Goal: Check status: Check status

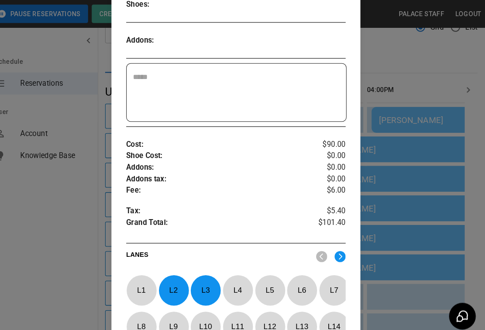
scroll to position [233, 0]
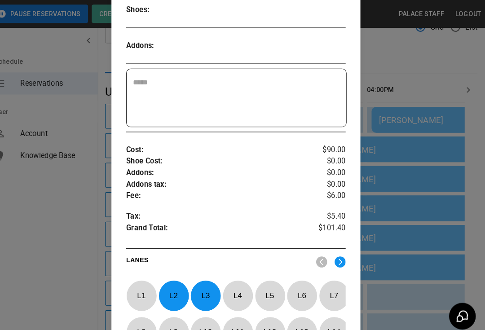
click at [366, 203] on div at bounding box center [242, 165] width 485 height 330
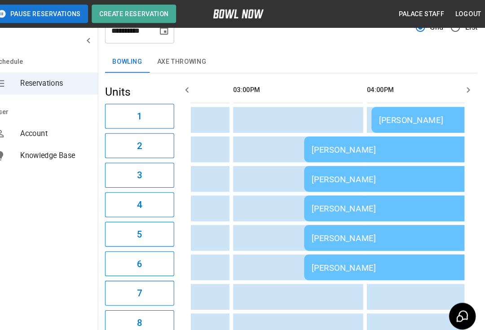
click at [314, 179] on td "[PERSON_NAME]" at bounding box center [405, 174] width 193 height 25
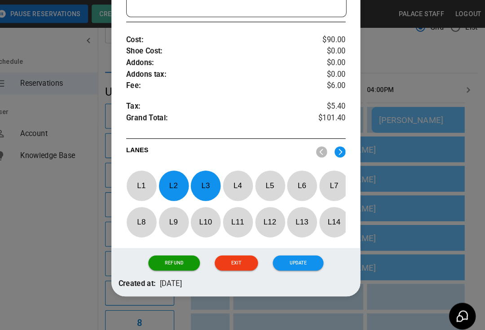
scroll to position [339, 0]
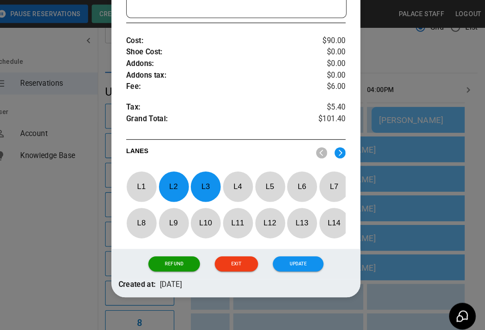
click at [384, 273] on div at bounding box center [242, 165] width 485 height 330
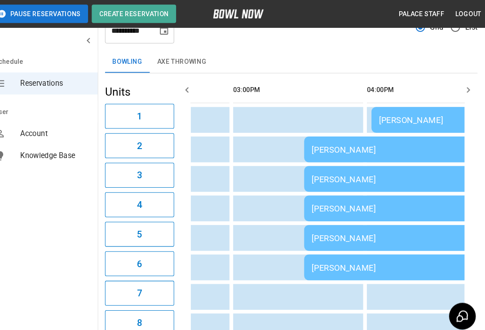
click at [321, 206] on div "[PERSON_NAME]" at bounding box center [405, 202] width 179 height 9
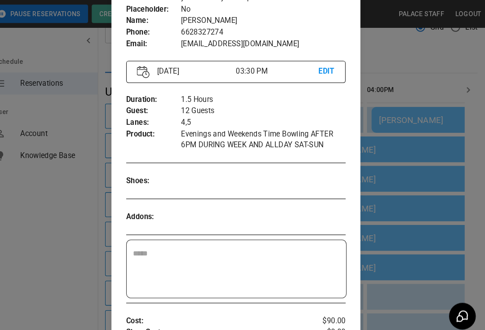
scroll to position [59, 0]
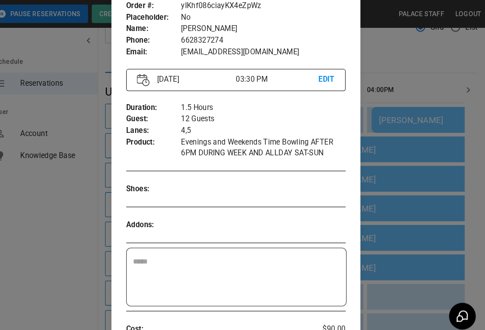
click at [393, 305] on div at bounding box center [242, 165] width 485 height 330
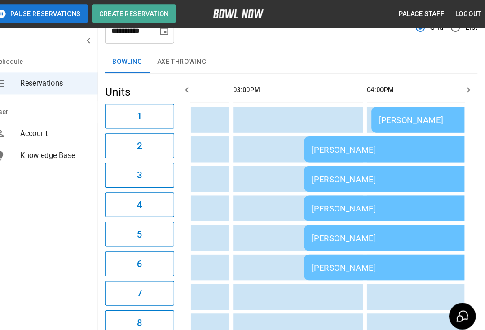
click at [321, 239] on td "[PERSON_NAME]" at bounding box center [405, 231] width 193 height 25
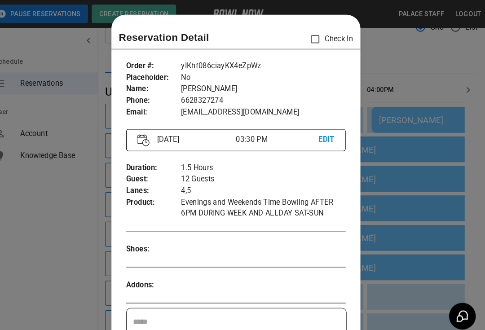
scroll to position [14, 0]
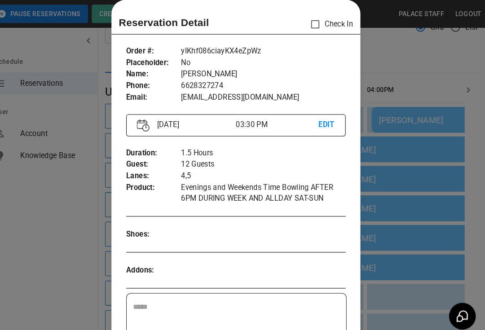
click at [386, 280] on div at bounding box center [242, 165] width 485 height 330
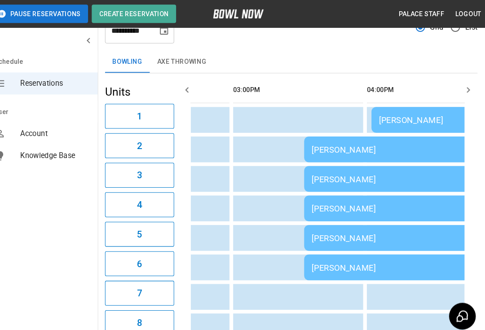
click at [316, 263] on div "[PERSON_NAME]" at bounding box center [405, 260] width 179 height 9
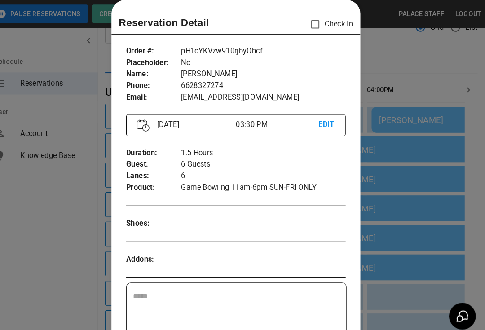
click at [377, 280] on div at bounding box center [242, 165] width 485 height 330
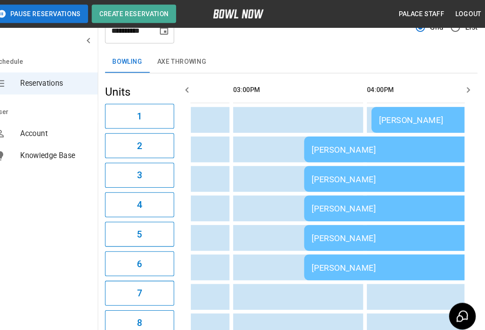
click at [312, 243] on td "[PERSON_NAME]" at bounding box center [405, 231] width 193 height 25
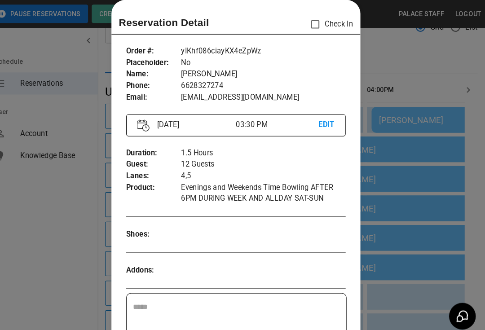
click at [390, 278] on div at bounding box center [242, 165] width 485 height 330
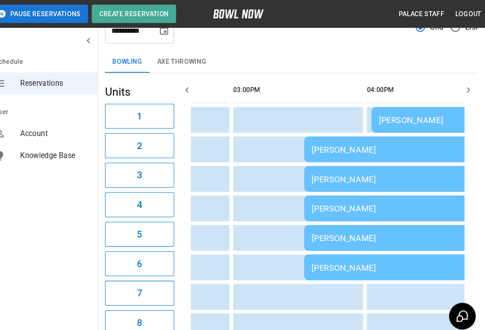
click at [327, 185] on td "[PERSON_NAME]" at bounding box center [405, 174] width 193 height 25
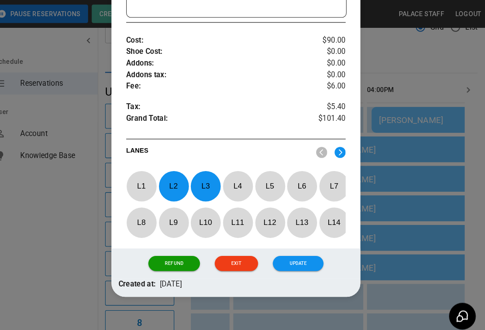
scroll to position [339, 0]
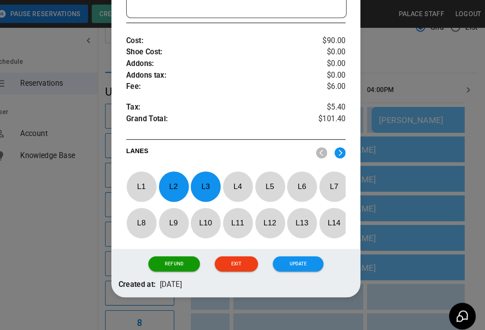
click at [382, 307] on div at bounding box center [242, 165] width 485 height 330
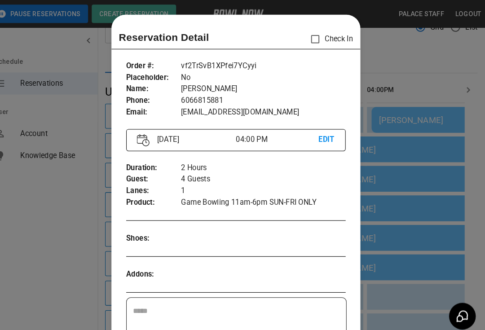
scroll to position [14, 0]
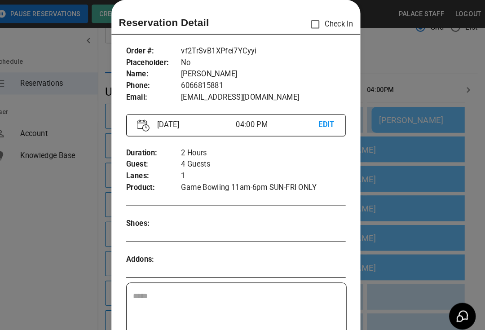
click at [398, 244] on div at bounding box center [242, 165] width 485 height 330
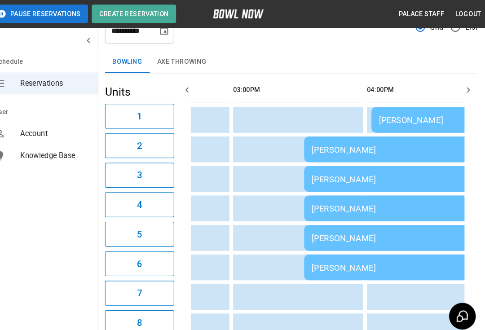
click at [363, 231] on div "[PERSON_NAME]" at bounding box center [405, 231] width 179 height 9
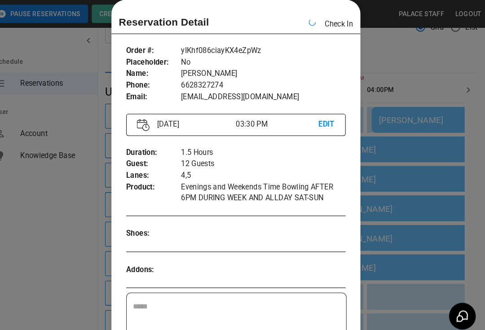
scroll to position [0, 521]
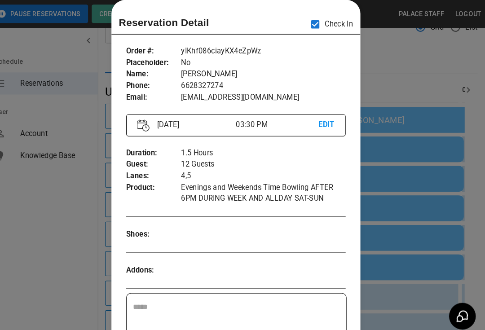
click at [411, 73] on div at bounding box center [242, 165] width 485 height 330
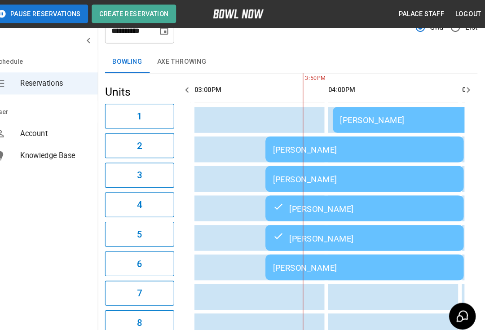
click at [278, 269] on td "[PERSON_NAME]" at bounding box center [367, 260] width 193 height 25
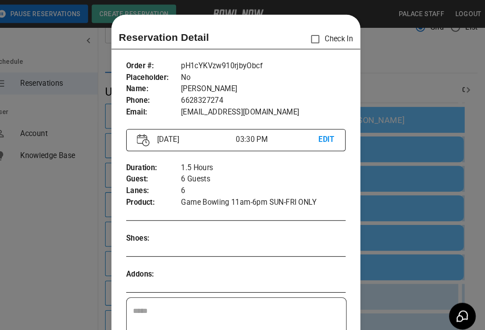
scroll to position [14, 0]
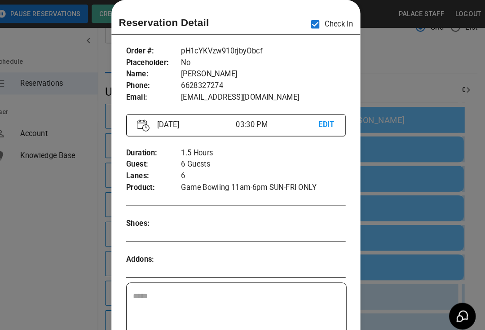
click at [398, 85] on div at bounding box center [242, 165] width 485 height 330
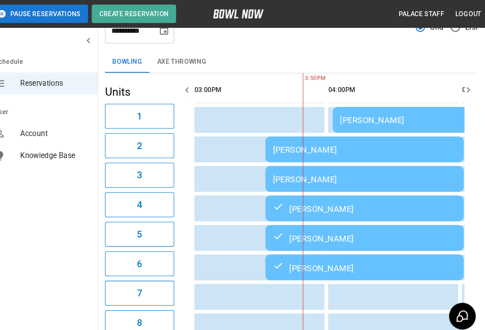
click at [273, 180] on td "[PERSON_NAME]" at bounding box center [367, 174] width 193 height 25
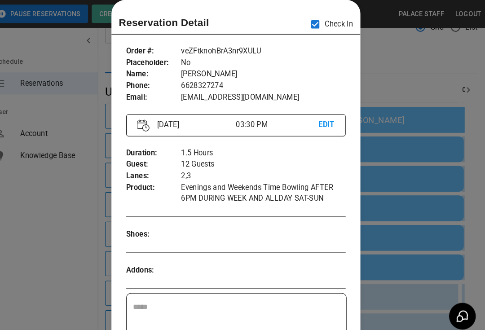
click at [392, 82] on div at bounding box center [242, 165] width 485 height 330
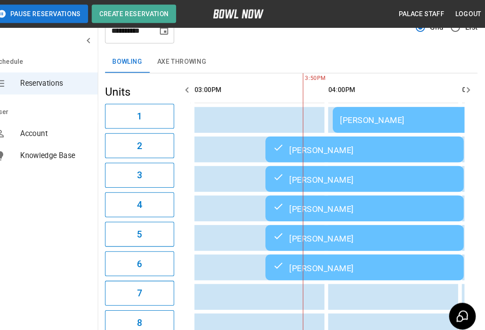
click at [355, 127] on td "[PERSON_NAME]" at bounding box center [466, 116] width 259 height 25
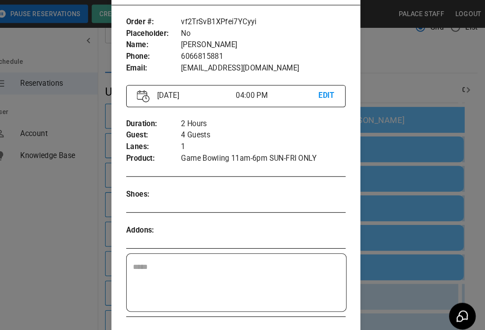
scroll to position [43, 0]
click at [384, 65] on div at bounding box center [242, 165] width 485 height 330
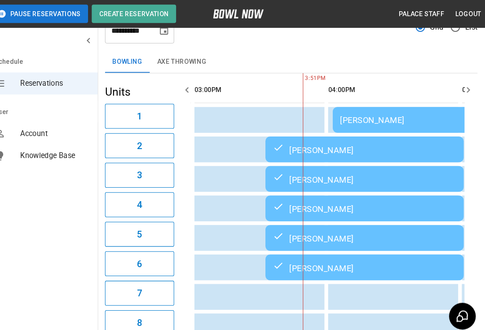
click at [373, 75] on th "sticky table" at bounding box center [383, 88] width 29 height 26
click at [383, 118] on div "[PERSON_NAME]" at bounding box center [466, 116] width 244 height 9
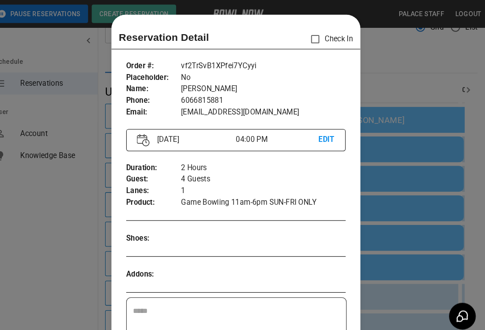
scroll to position [14, 0]
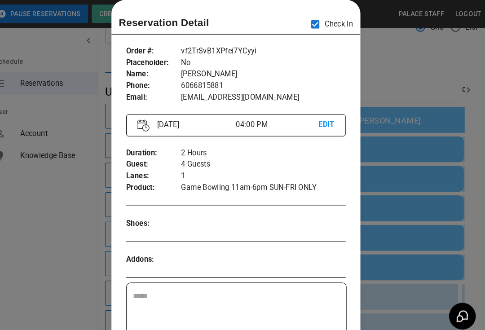
click at [403, 93] on div at bounding box center [242, 165] width 485 height 330
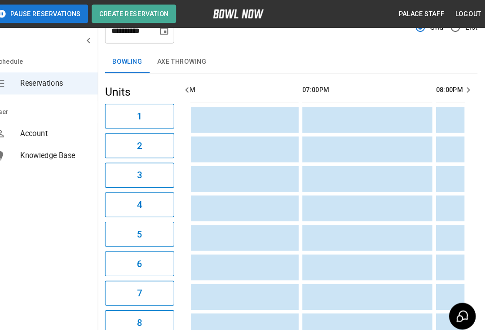
scroll to position [0, 1070]
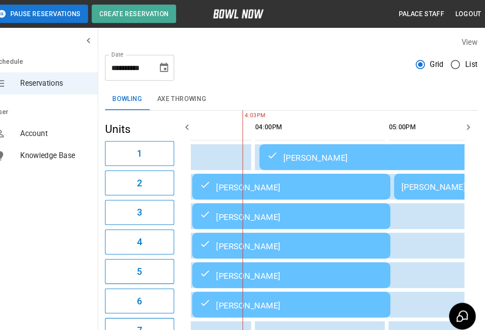
click at [290, 152] on div "[PERSON_NAME]" at bounding box center [395, 153] width 244 height 11
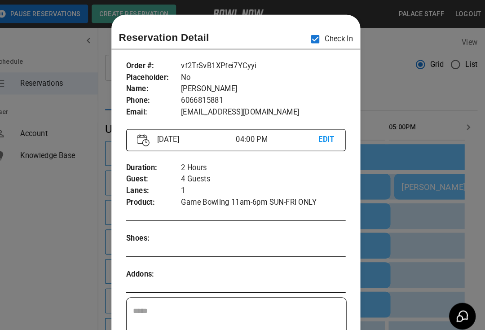
scroll to position [14, 0]
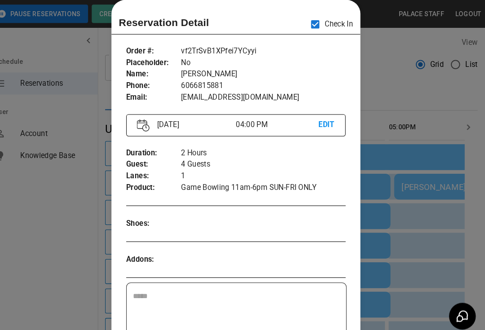
click at [394, 97] on div at bounding box center [242, 165] width 485 height 330
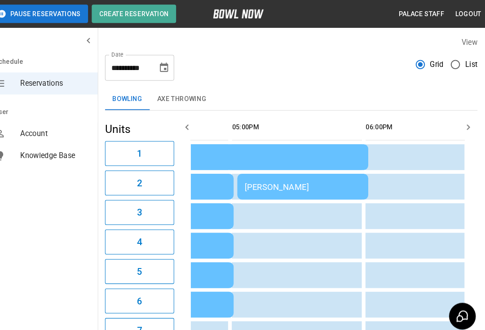
scroll to position [0, 718]
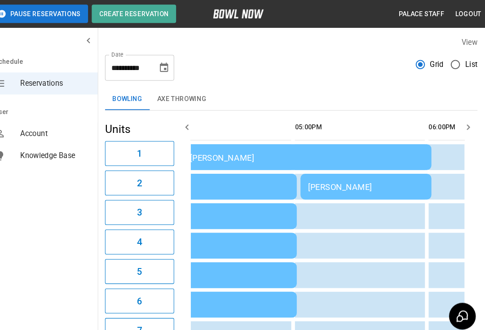
click at [388, 184] on div "[PERSON_NAME]" at bounding box center [368, 181] width 113 height 9
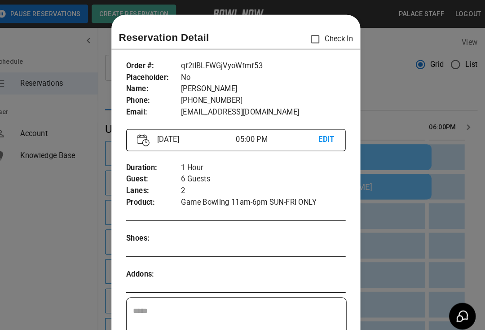
scroll to position [0, 0]
click at [383, 107] on div at bounding box center [242, 165] width 485 height 330
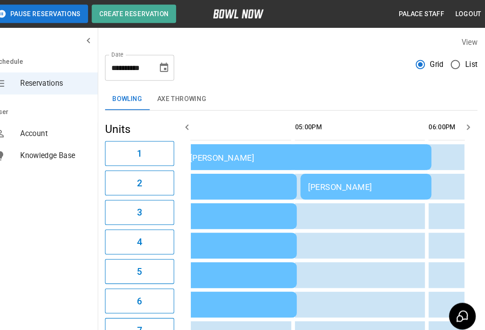
click at [371, 193] on td "[PERSON_NAME]" at bounding box center [369, 181] width 128 height 25
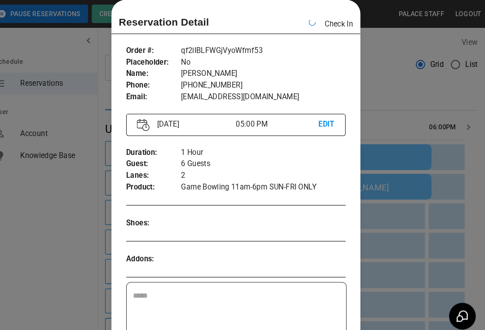
scroll to position [0, 651]
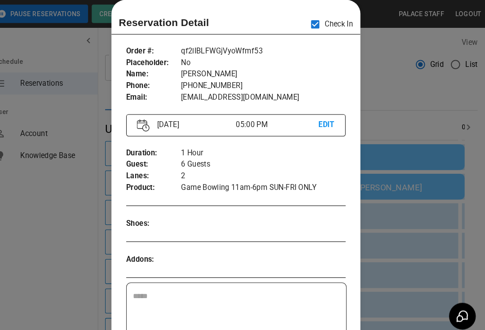
click at [397, 115] on div at bounding box center [242, 165] width 485 height 330
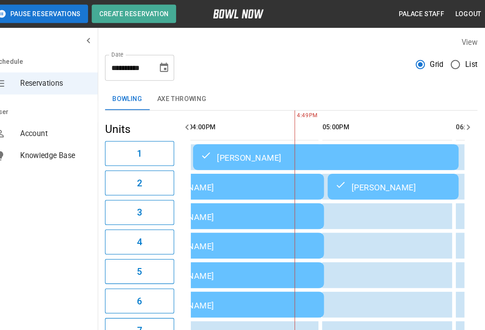
click at [384, 189] on td "[PERSON_NAME]" at bounding box center [396, 181] width 128 height 25
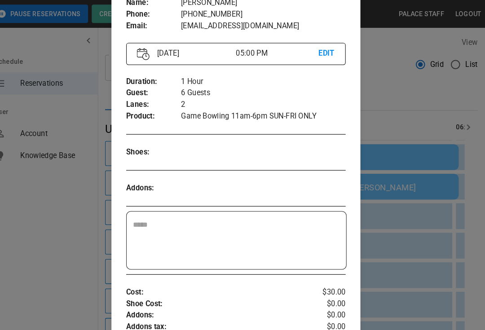
scroll to position [84, 0]
click at [387, 207] on div at bounding box center [242, 165] width 485 height 330
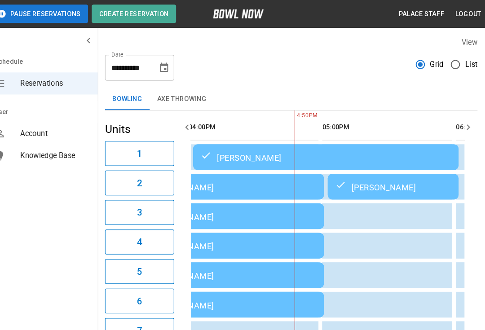
click at [367, 181] on div "[PERSON_NAME]" at bounding box center [395, 181] width 113 height 11
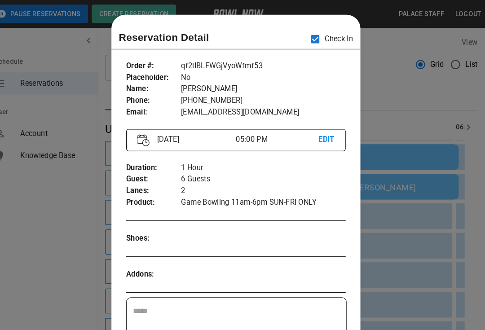
scroll to position [14, 0]
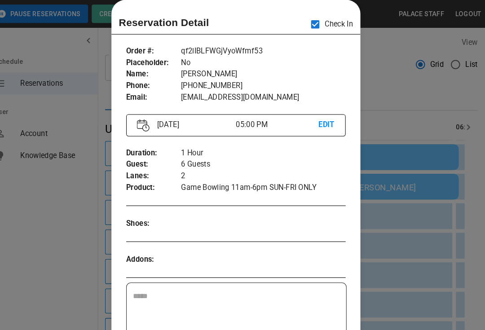
click at [386, 115] on div at bounding box center [242, 165] width 485 height 330
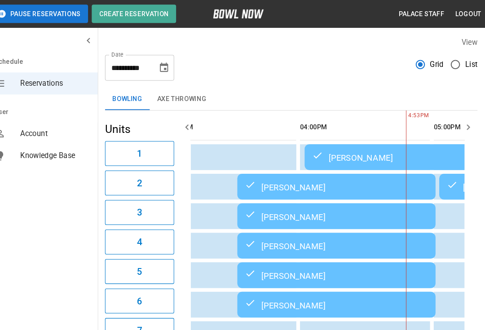
scroll to position [0, 548]
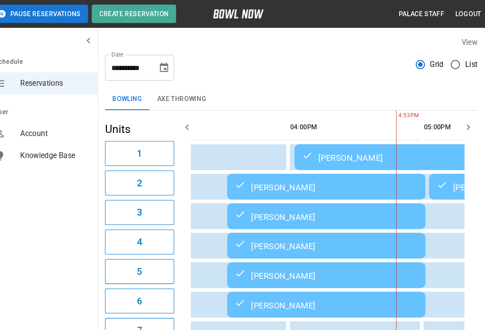
click at [340, 160] on td "[PERSON_NAME]" at bounding box center [428, 153] width 259 height 25
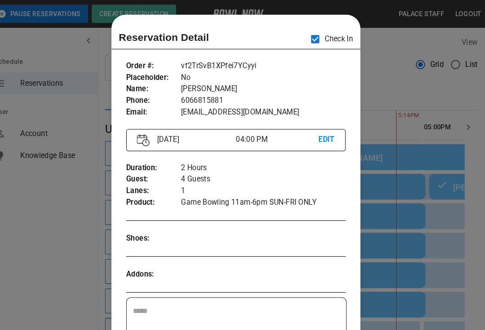
scroll to position [0, 0]
click at [390, 93] on div at bounding box center [242, 165] width 485 height 330
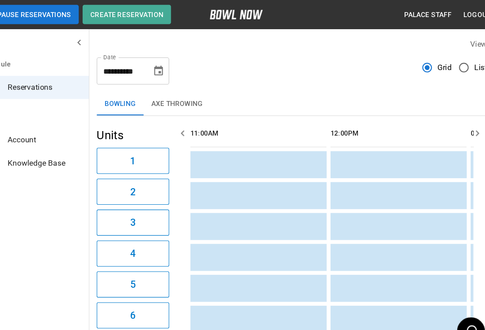
scroll to position [0, 781]
